Goal: Task Accomplishment & Management: Complete application form

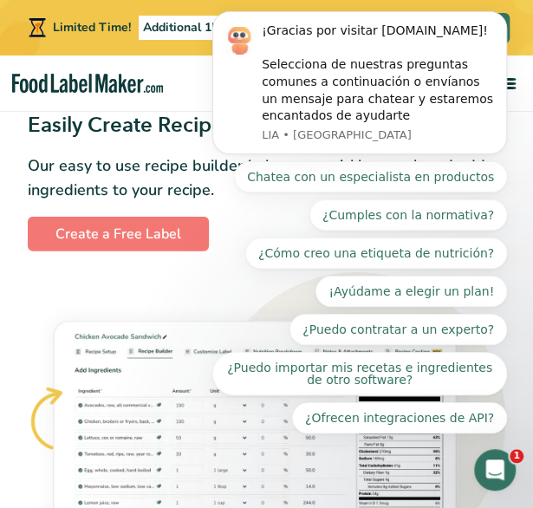
scroll to position [1126, 0]
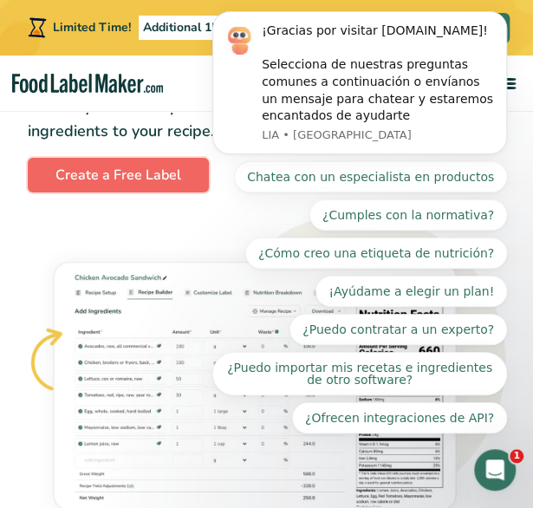
click at [163, 181] on link "Create a Free Label" at bounding box center [118, 175] width 181 height 35
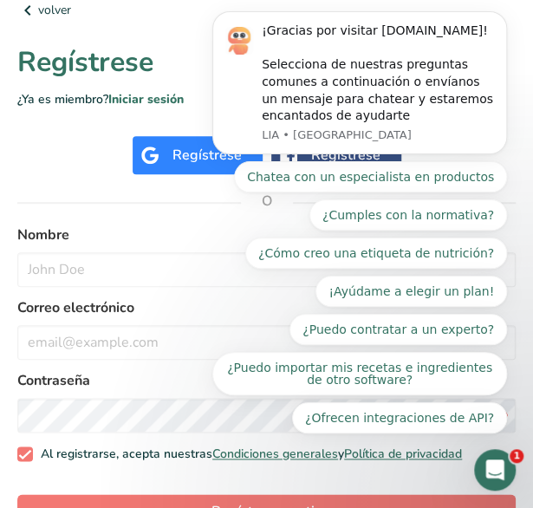
scroll to position [168, 0]
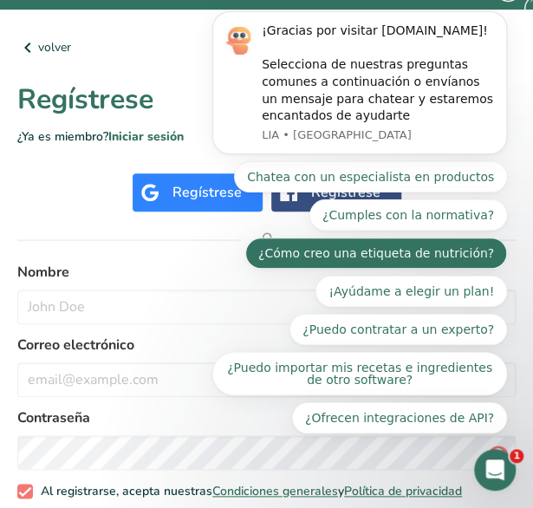
click at [384, 257] on button "¿Cómo creo una etiqueta de nutrición?" at bounding box center [376, 252] width 262 height 31
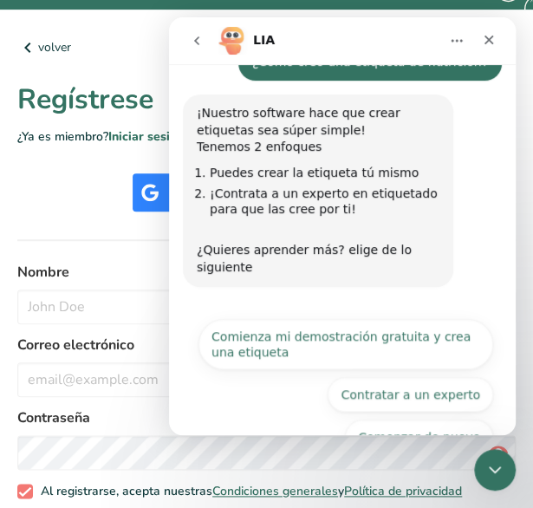
scroll to position [191, 0]
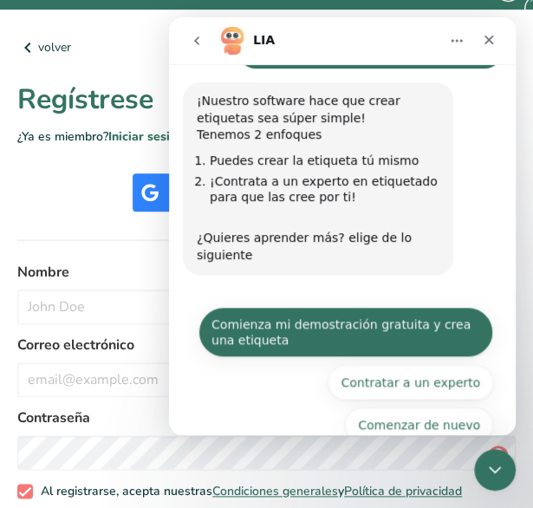
click at [358, 307] on button "Comienza mi demostración gratuita y crea una etiqueta" at bounding box center [345, 332] width 295 height 50
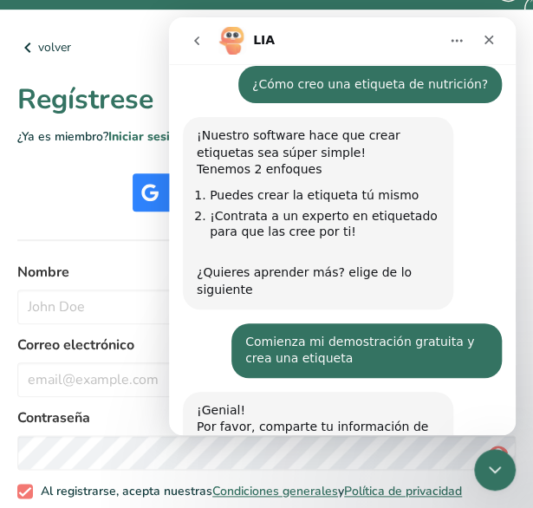
scroll to position [305, 0]
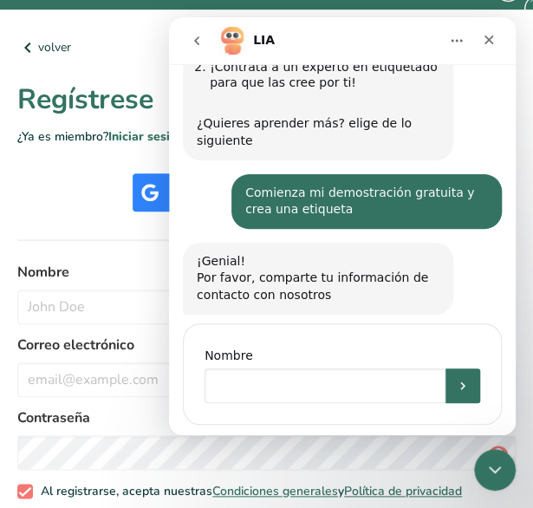
click at [330, 368] on input "Nombre" at bounding box center [324, 385] width 241 height 35
type input "[PERSON_NAME]"
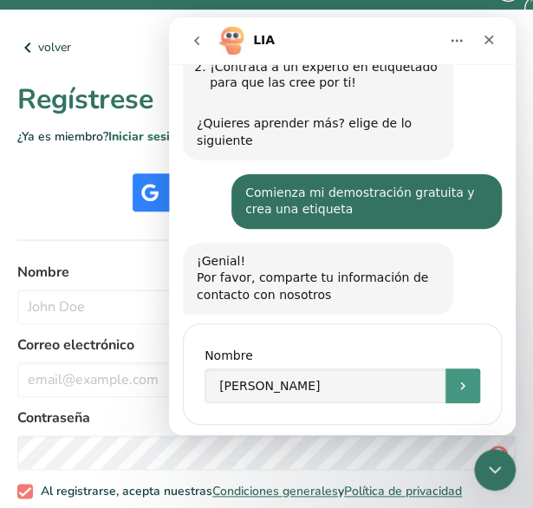
click at [456, 368] on button "Enviar" at bounding box center [462, 385] width 35 height 35
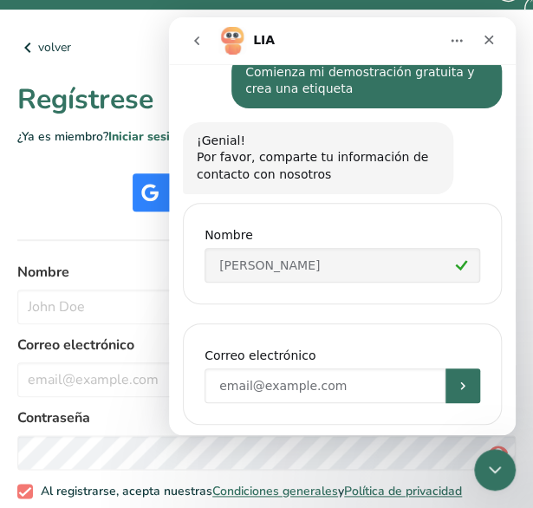
click at [242, 368] on input "Enter your email" at bounding box center [324, 385] width 241 height 35
type input "[EMAIL_ADDRESS][DOMAIN_NAME]"
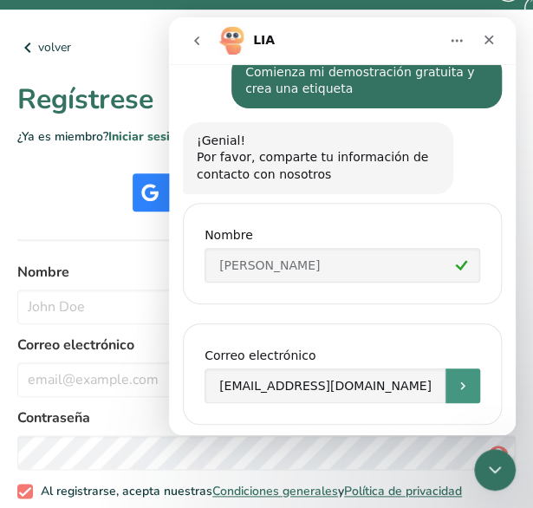
click at [464, 368] on button "Enviar" at bounding box center [462, 385] width 35 height 35
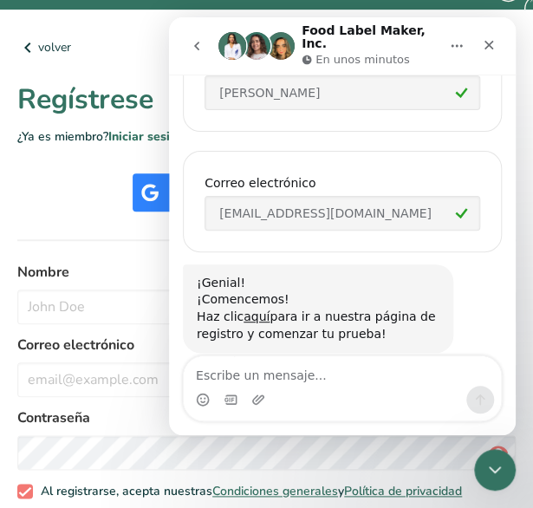
scroll to position [643, 0]
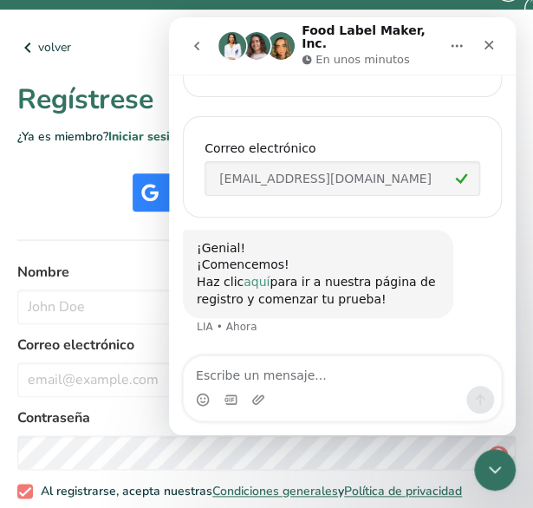
click at [254, 275] on link "aquí" at bounding box center [256, 282] width 26 height 14
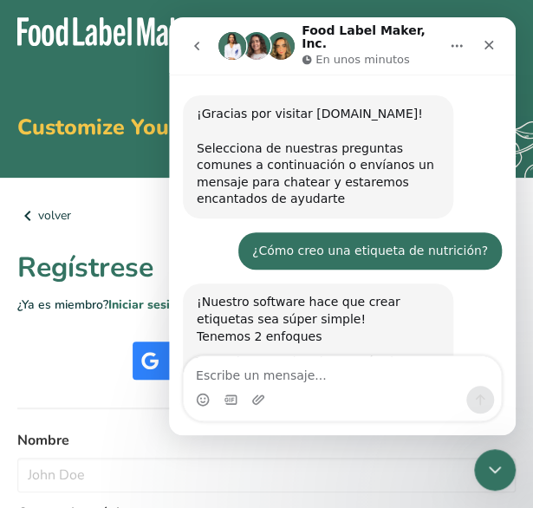
scroll to position [643, 0]
